Goal: Task Accomplishment & Management: Manage account settings

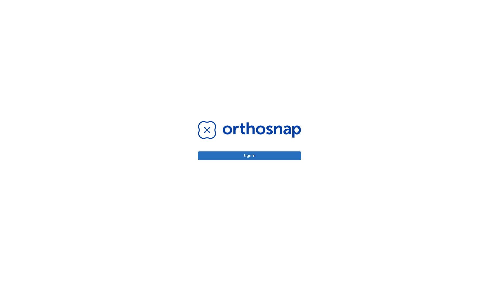
click at [250, 156] on button "Sign in" at bounding box center [249, 155] width 103 height 9
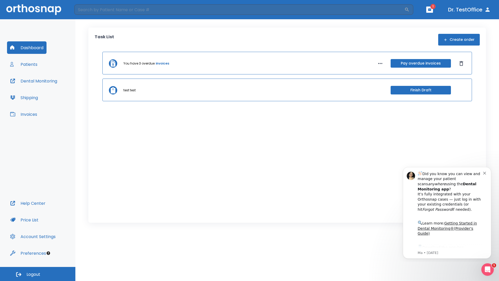
click at [38, 274] on span "Logout" at bounding box center [34, 275] width 14 height 6
